Goal: Entertainment & Leisure: Consume media (video, audio)

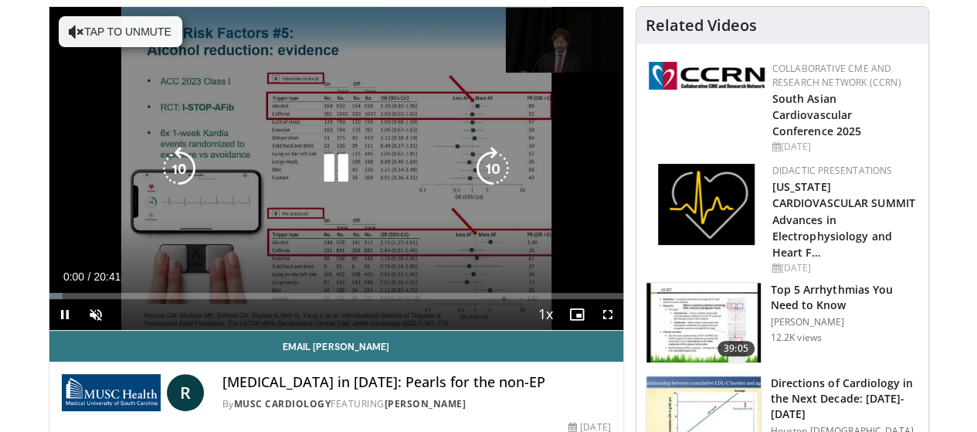
scroll to position [114, 0]
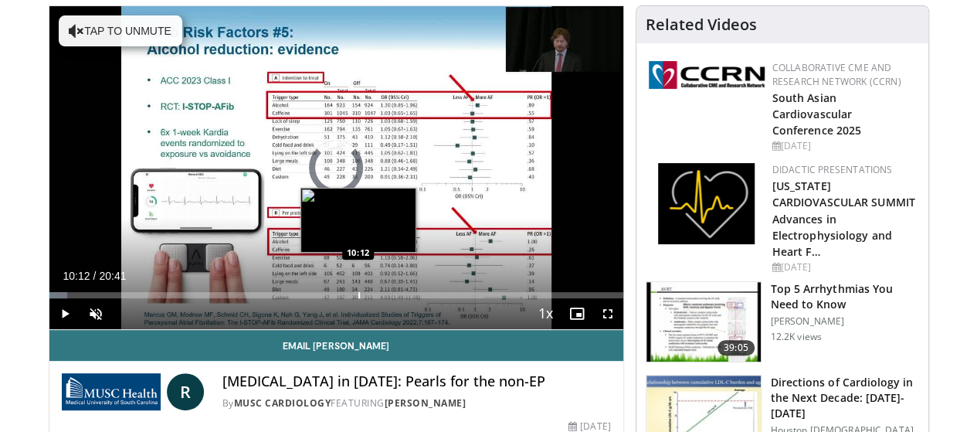
click at [318, 298] on div "Loaded : 3.19% 00:01 10:12" at bounding box center [336, 291] width 574 height 15
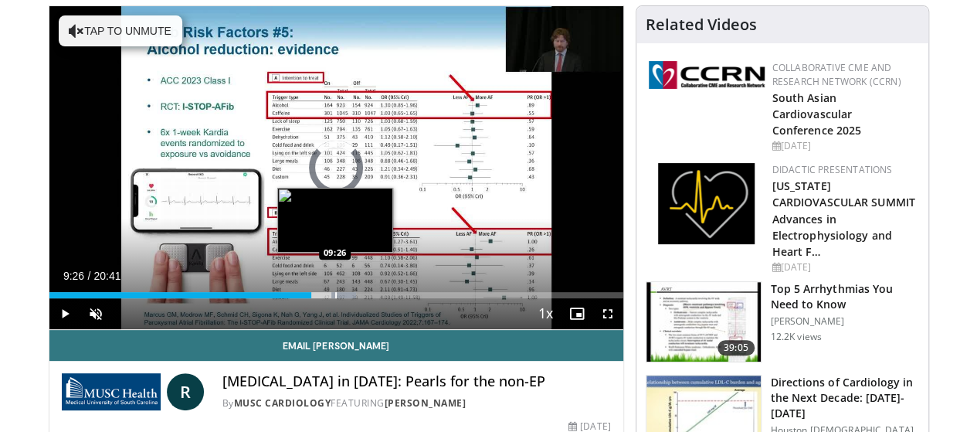
click at [335, 298] on div "Progress Bar" at bounding box center [336, 295] width 2 height 6
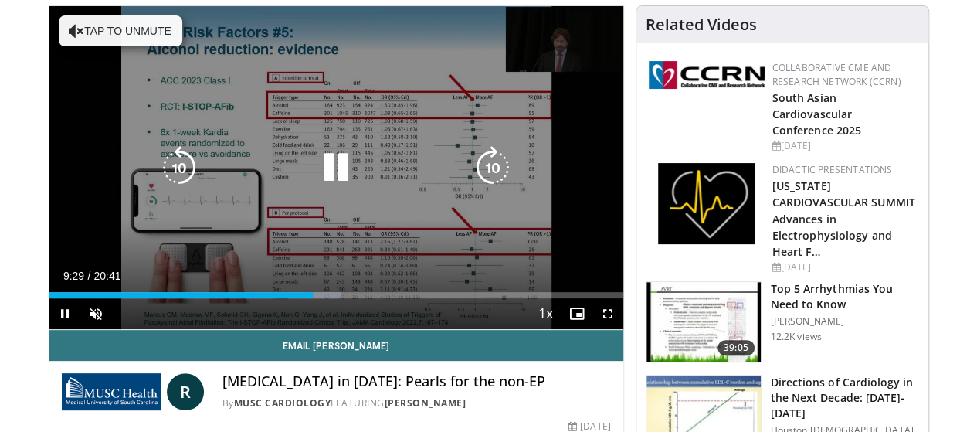
click at [481, 183] on icon "Video Player" at bounding box center [492, 167] width 43 height 43
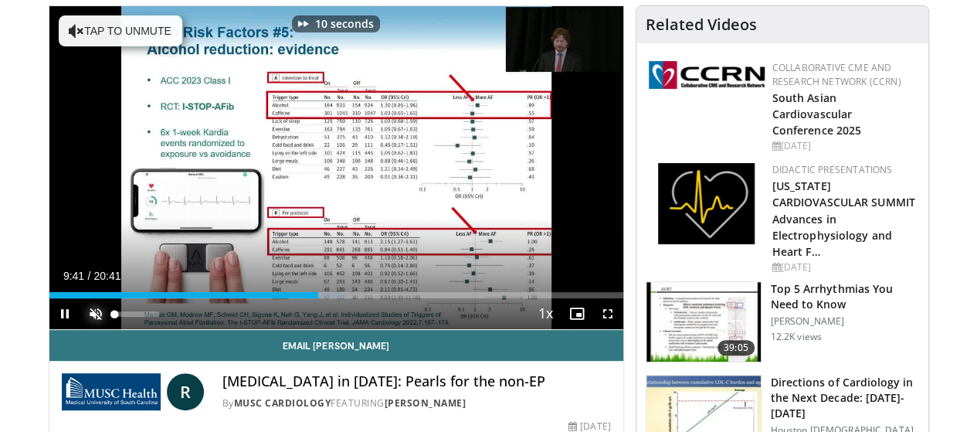
click at [80, 329] on span "Video Player" at bounding box center [95, 313] width 31 height 31
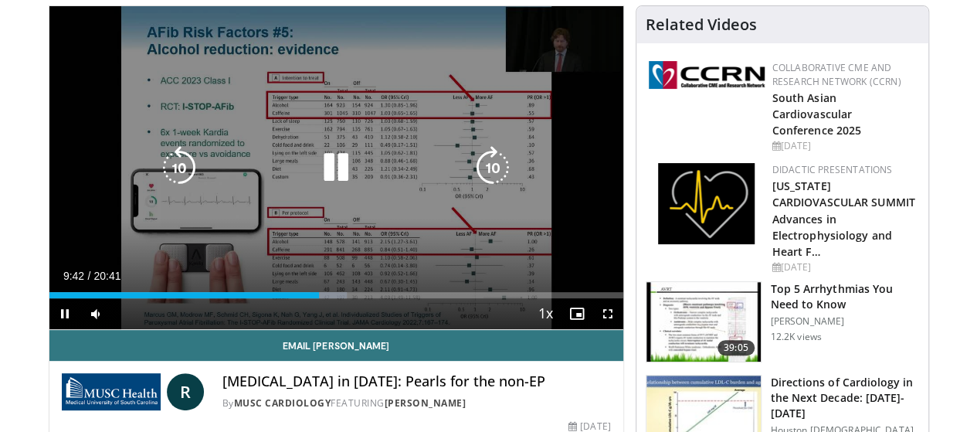
click at [505, 188] on icon "Video Player" at bounding box center [492, 167] width 43 height 43
click at [318, 185] on icon "Video Player" at bounding box center [335, 167] width 43 height 43
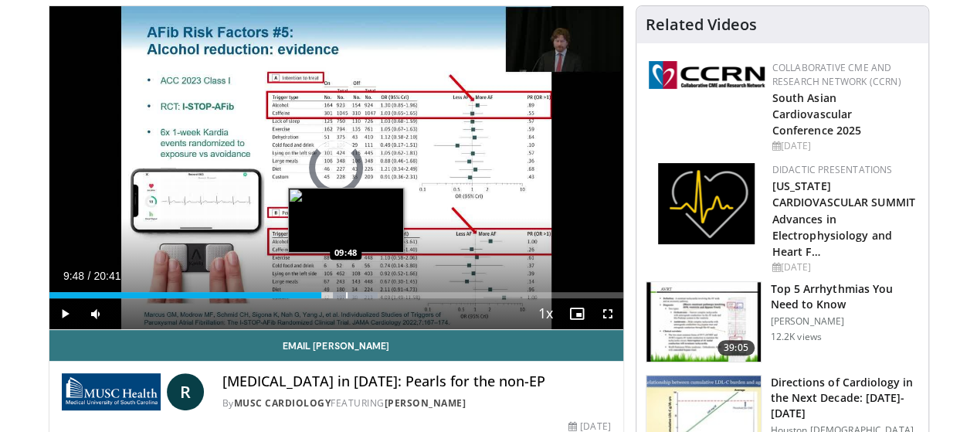
click at [306, 298] on div "Loaded : 57.21% 10:47 09:48" at bounding box center [336, 291] width 574 height 15
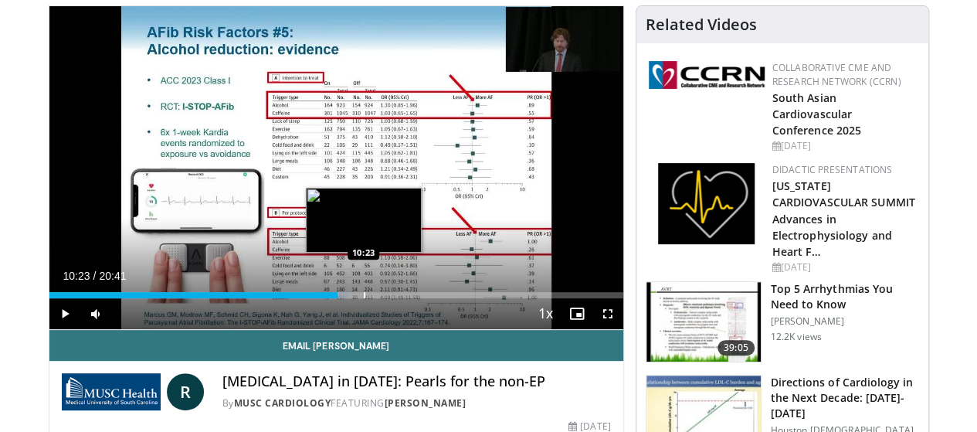
click at [325, 298] on div "Loaded : 52.38% 09:49 10:23" at bounding box center [336, 291] width 574 height 15
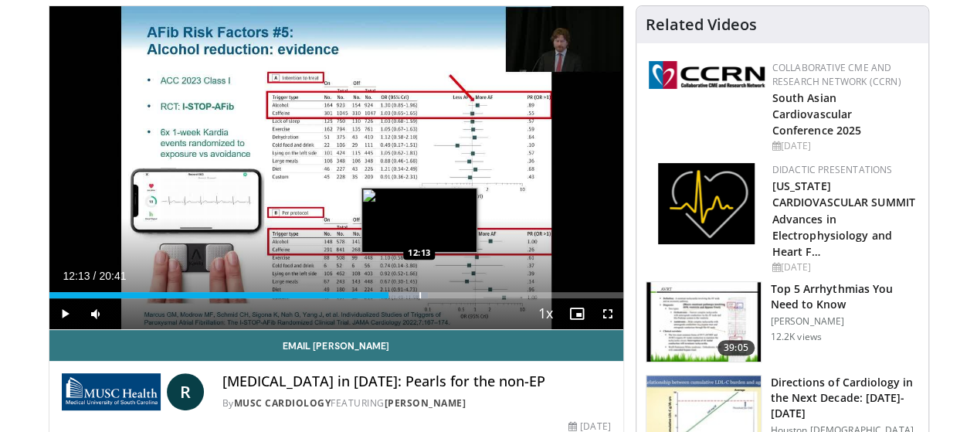
click at [420, 298] on div "Progress Bar" at bounding box center [421, 295] width 2 height 6
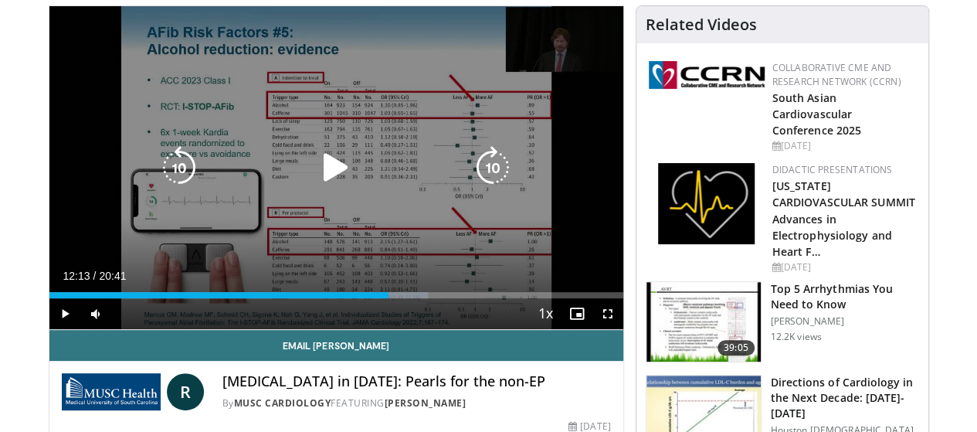
click at [314, 181] on icon "Video Player" at bounding box center [335, 167] width 43 height 43
click at [325, 184] on icon "Video Player" at bounding box center [335, 167] width 43 height 43
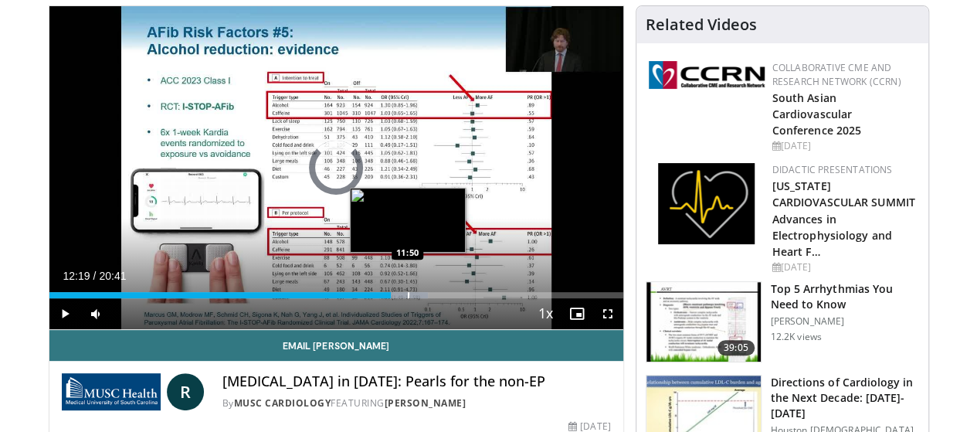
click at [408, 298] on div "Progress Bar" at bounding box center [409, 295] width 2 height 6
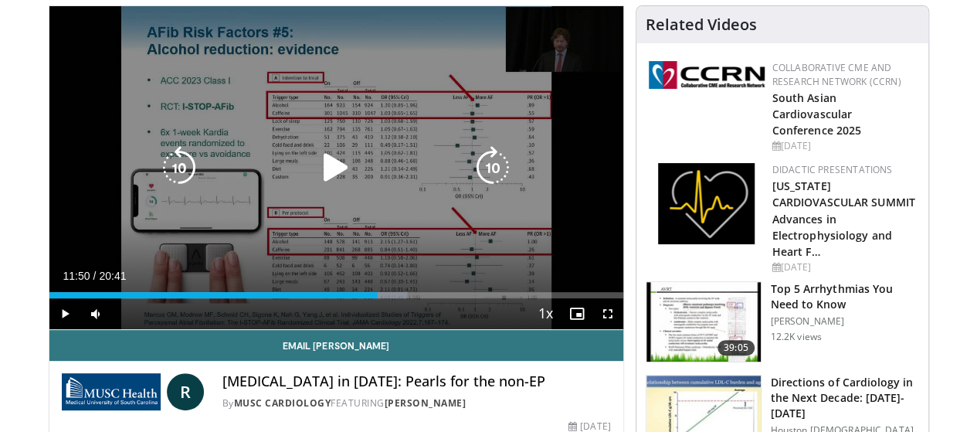
click at [325, 169] on icon "Video Player" at bounding box center [335, 167] width 43 height 43
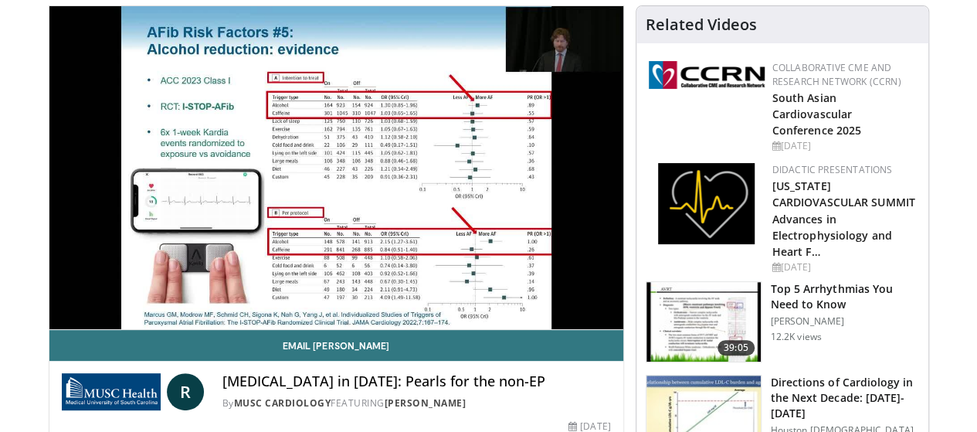
click at [325, 169] on div "10 seconds Tap to unmute" at bounding box center [336, 167] width 574 height 323
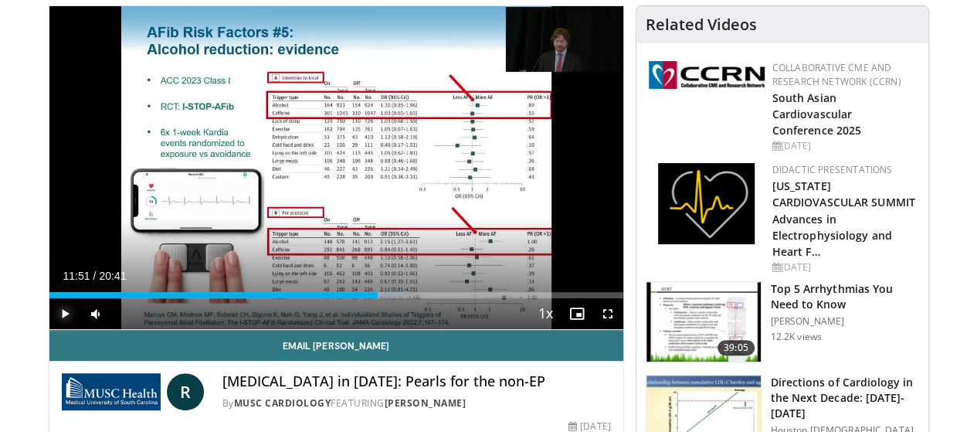
click at [49, 329] on span "Video Player" at bounding box center [64, 313] width 31 height 31
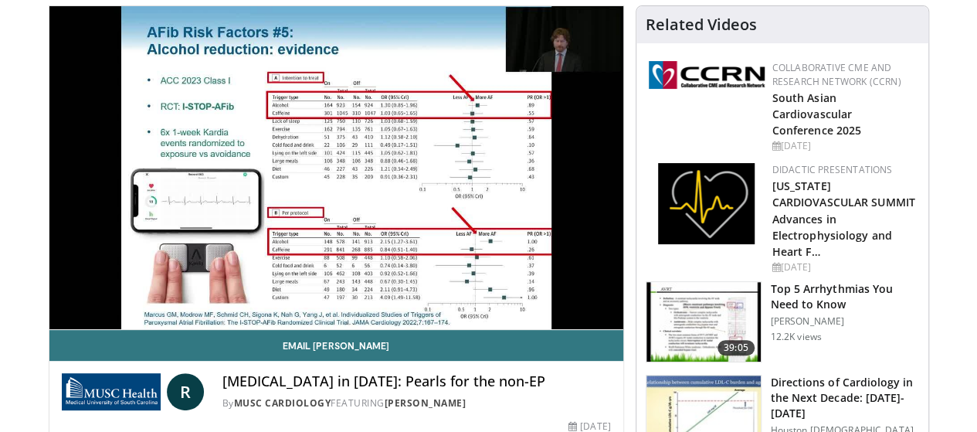
click at [49, 298] on button "Pause" at bounding box center [64, 313] width 31 height 31
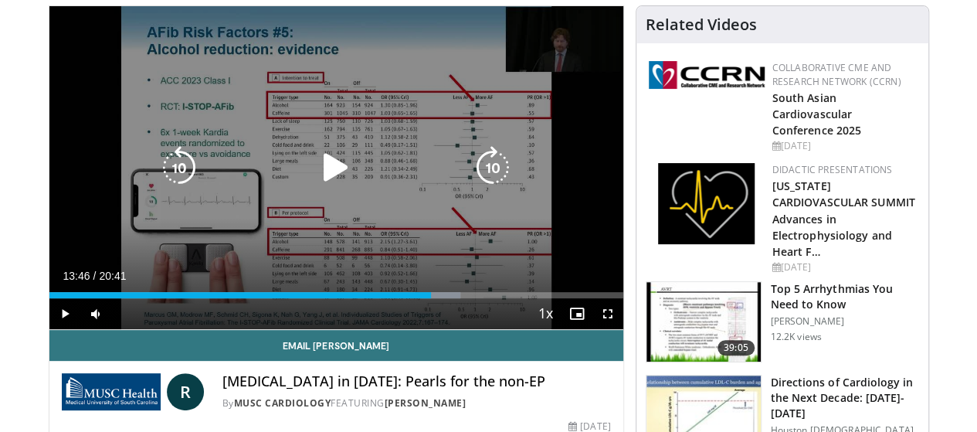
click at [327, 175] on icon "Video Player" at bounding box center [335, 167] width 43 height 43
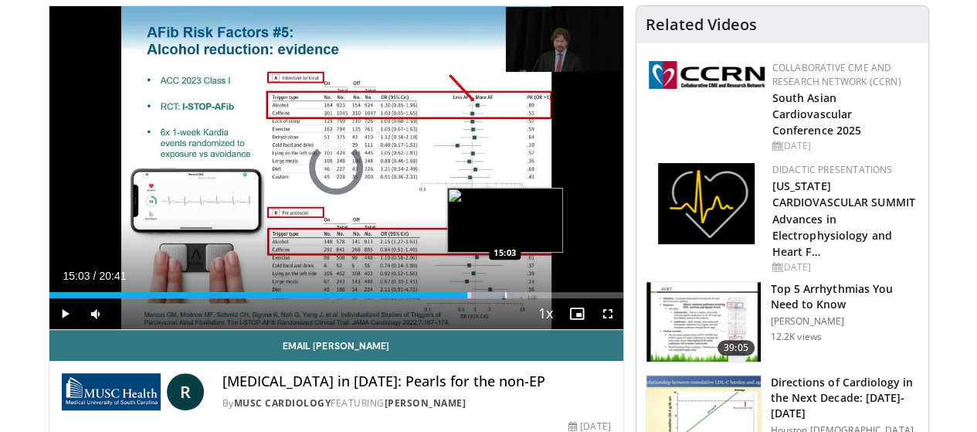
click at [505, 298] on div "Progress Bar" at bounding box center [506, 295] width 2 height 6
click at [451, 298] on div "15:04" at bounding box center [251, 295] width 405 height 6
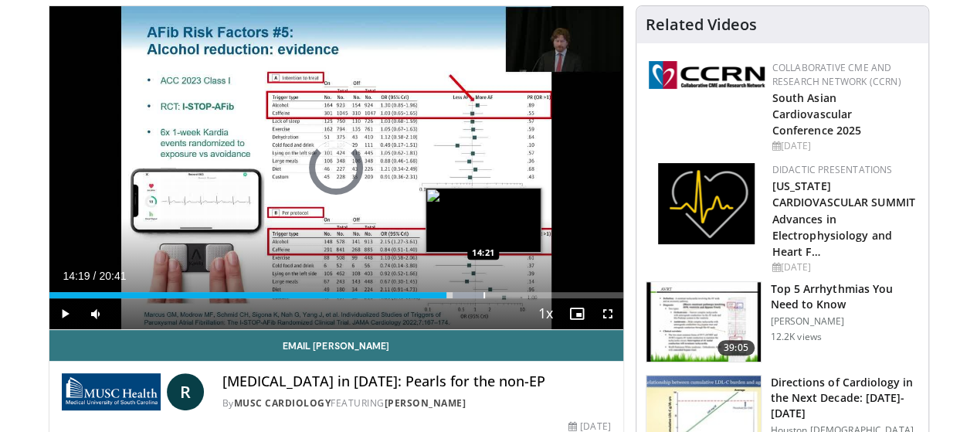
click at [444, 298] on div "14:35" at bounding box center [248, 295] width 398 height 6
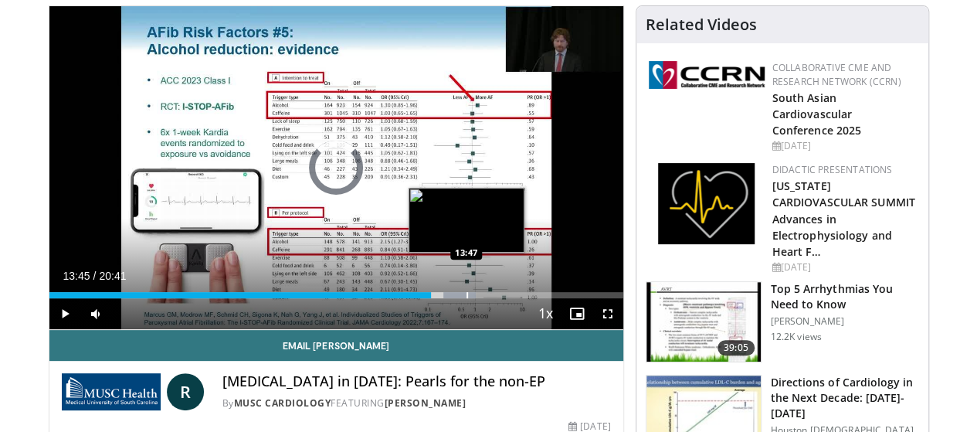
click at [427, 298] on div "13:45" at bounding box center [240, 295] width 382 height 6
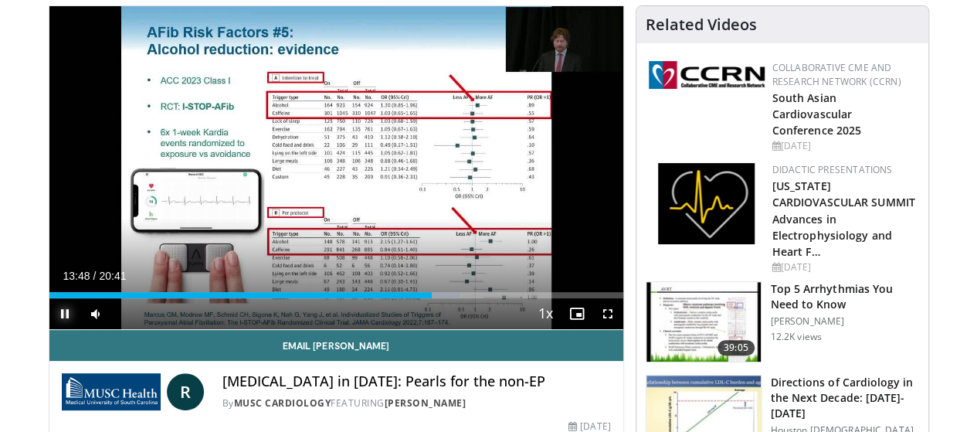
click at [49, 329] on span "Video Player" at bounding box center [64, 313] width 31 height 31
click at [621, 329] on span "Video Player" at bounding box center [608, 313] width 31 height 31
